Goal: Task Accomplishment & Management: Manage account settings

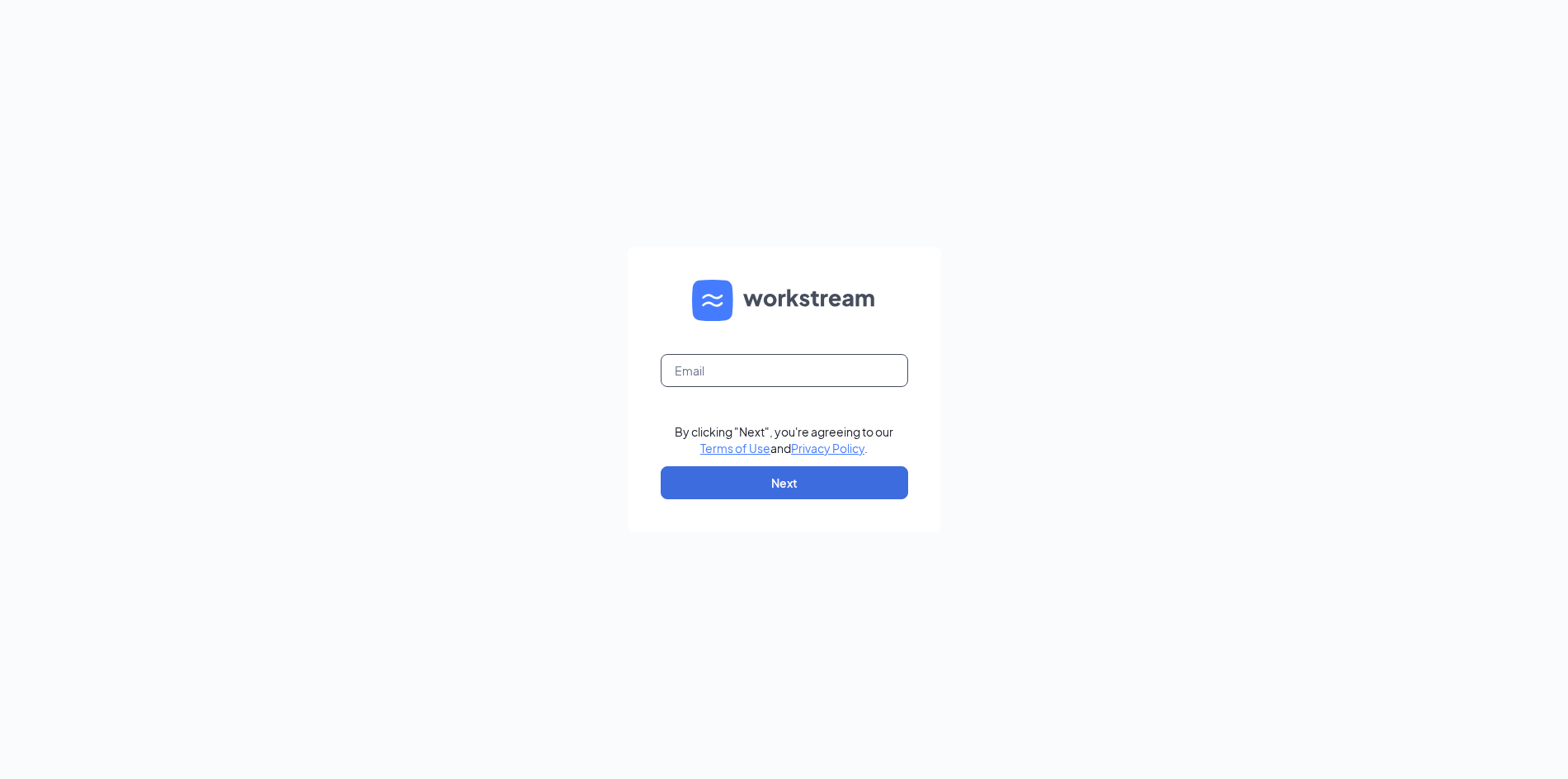
click at [789, 374] on input "text" at bounding box center [784, 370] width 247 height 33
type input "[DOMAIN_NAME][EMAIL_ADDRESS][DOMAIN_NAME]"
click at [802, 491] on button "Next" at bounding box center [784, 482] width 247 height 33
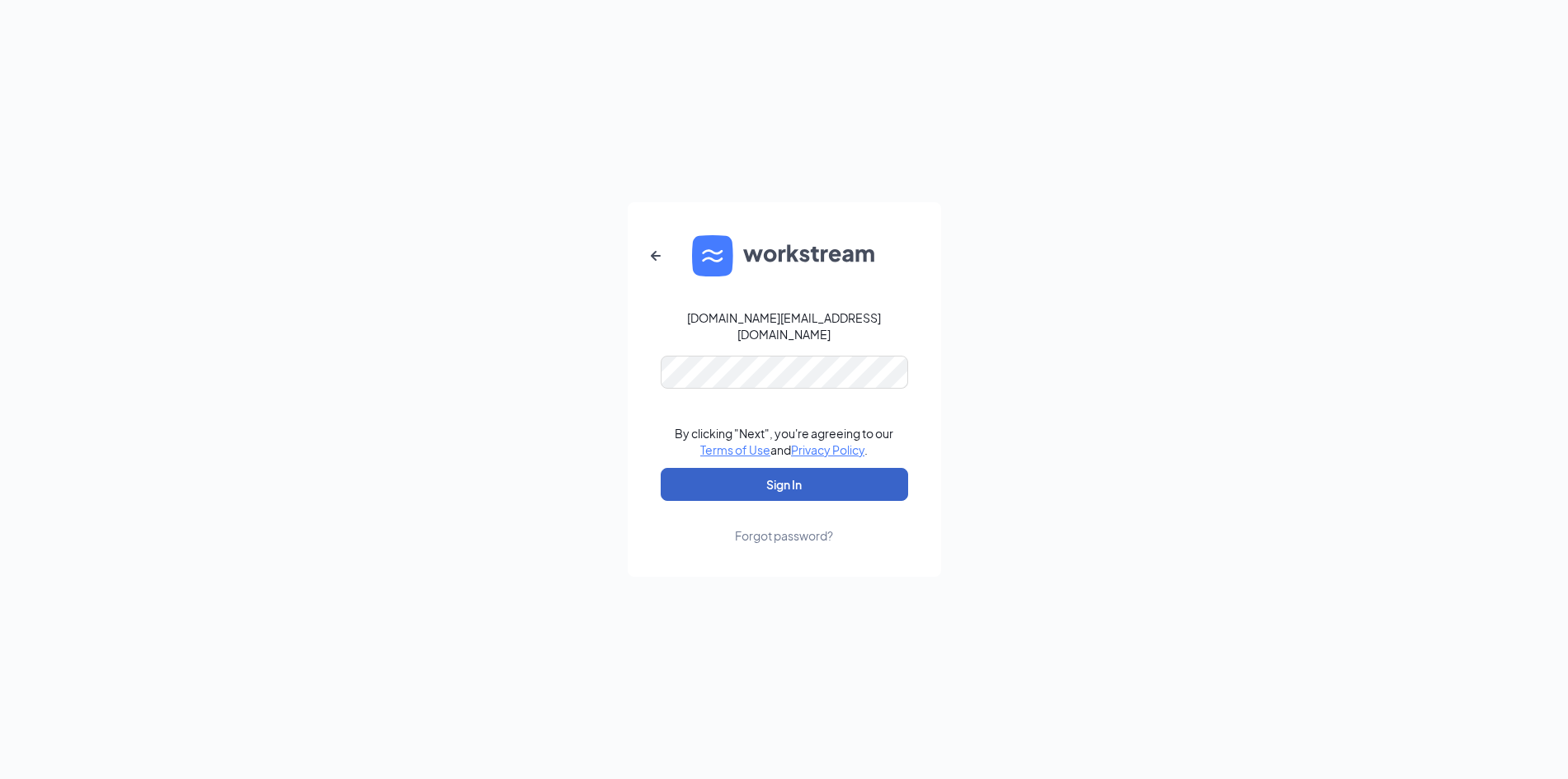
click at [784, 471] on button "Sign In" at bounding box center [784, 484] width 247 height 33
